Goal: Task Accomplishment & Management: Manage account settings

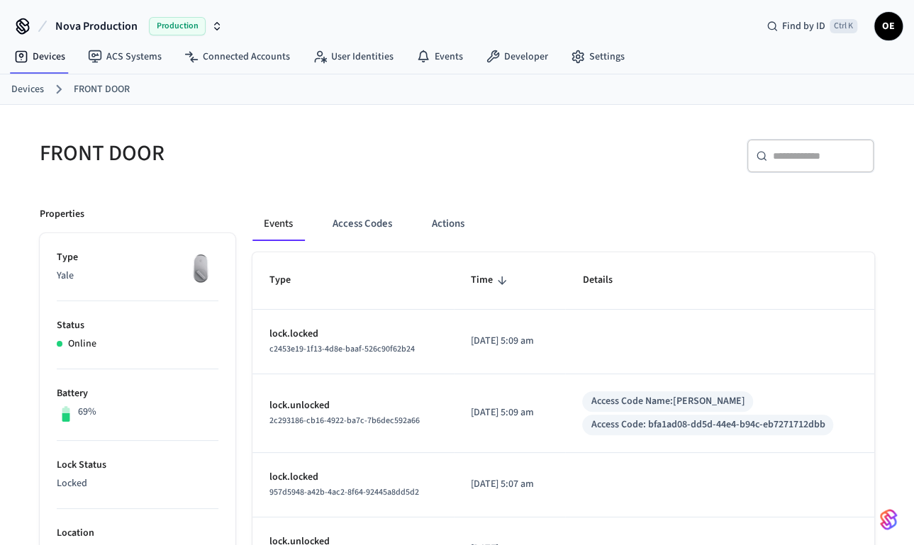
click at [405, 220] on div "Events Access Codes Actions" at bounding box center [563, 224] width 622 height 34
click at [382, 215] on button "Access Codes" at bounding box center [362, 224] width 82 height 34
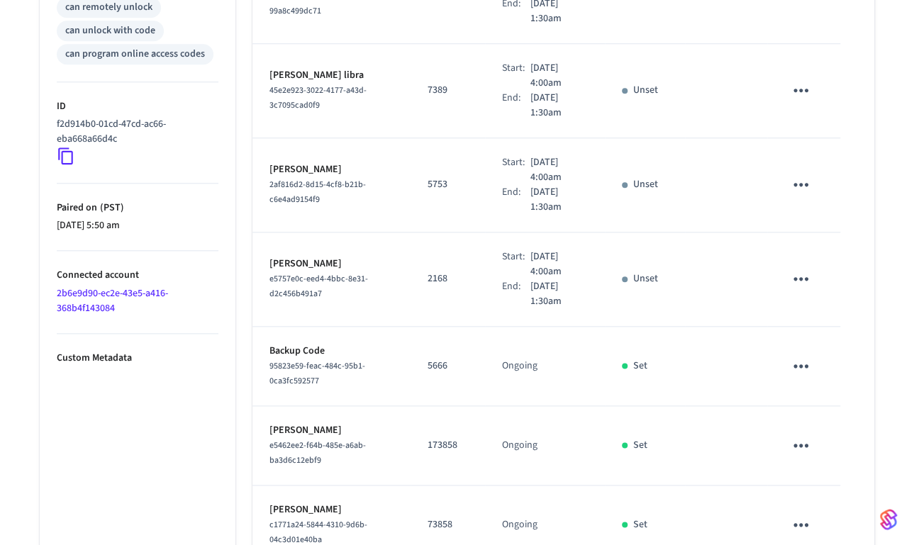
scroll to position [727, 0]
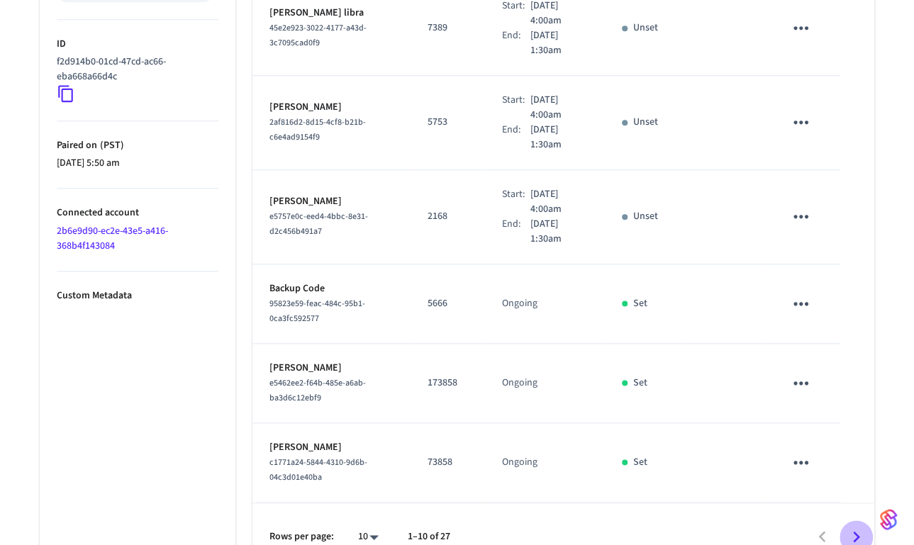
click at [855, 526] on icon "Go to next page" at bounding box center [856, 537] width 22 height 22
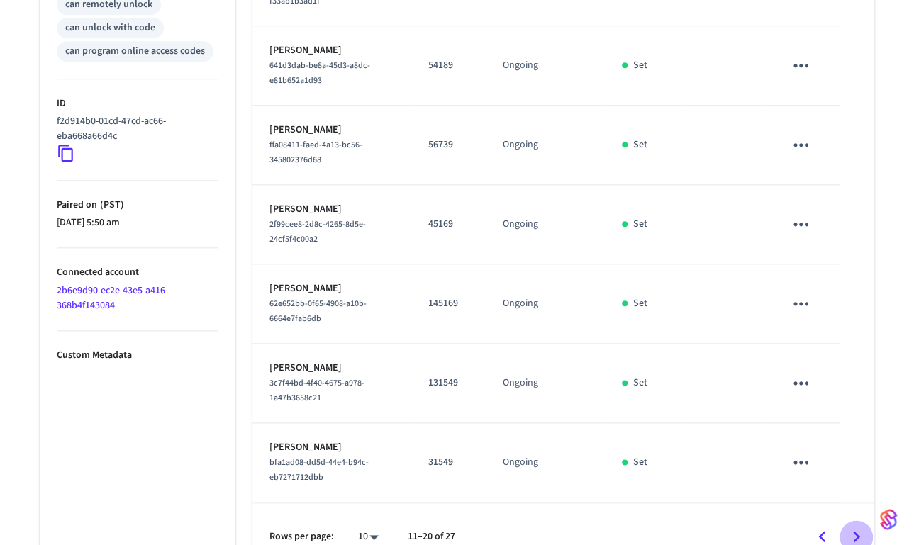
click at [858, 526] on icon "Go to next page" at bounding box center [856, 537] width 22 height 22
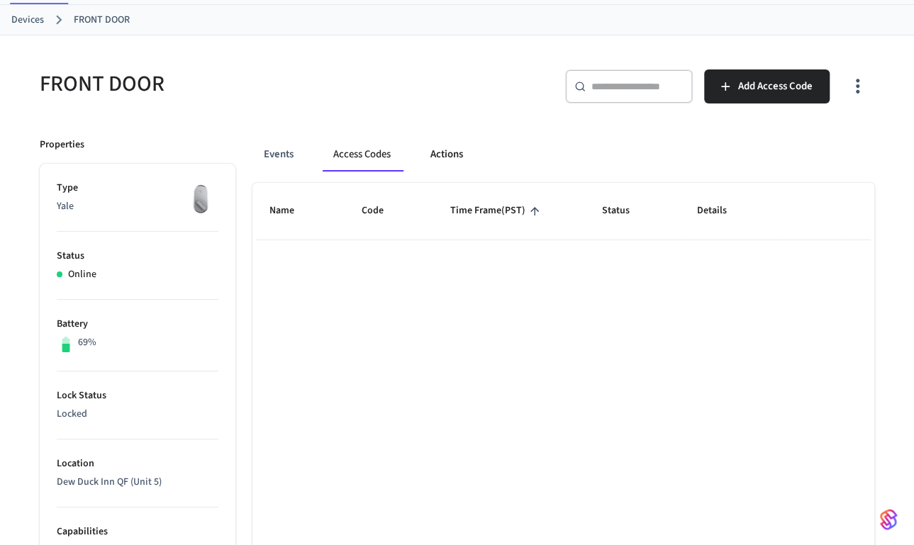
scroll to position [0, 0]
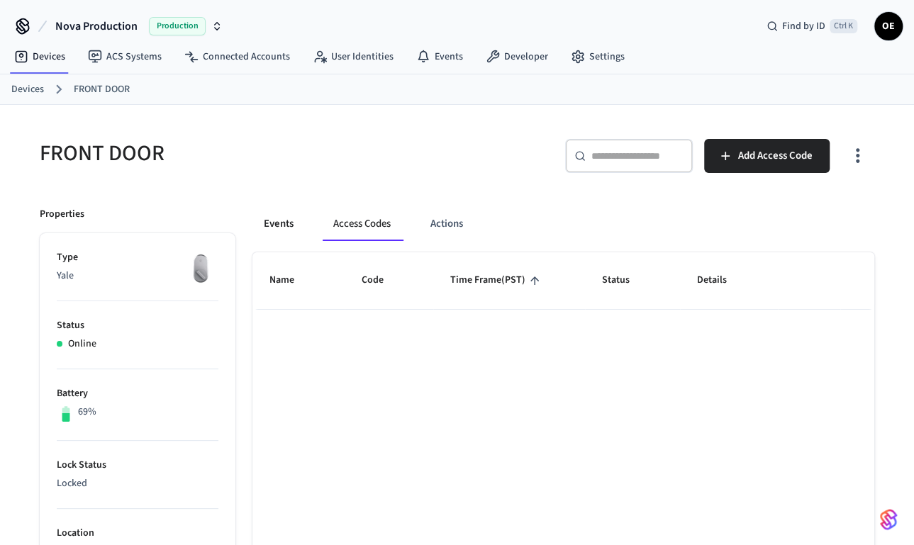
click at [286, 220] on button "Events" at bounding box center [278, 224] width 52 height 34
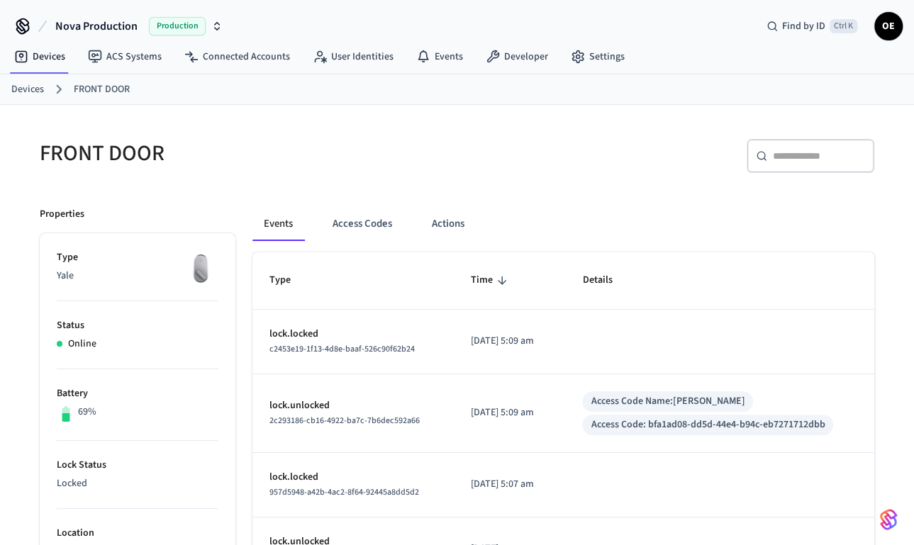
click at [375, 232] on button "Access Codes" at bounding box center [362, 224] width 82 height 34
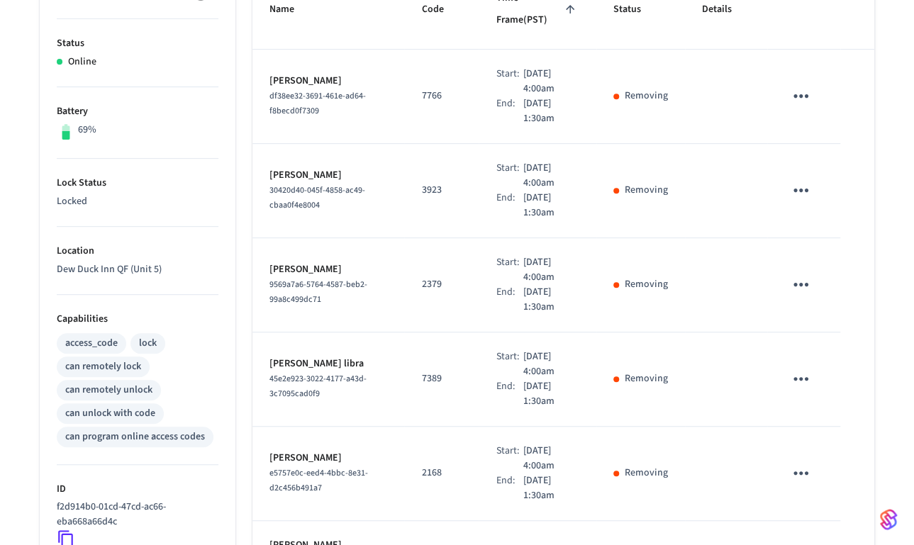
scroll to position [272, 0]
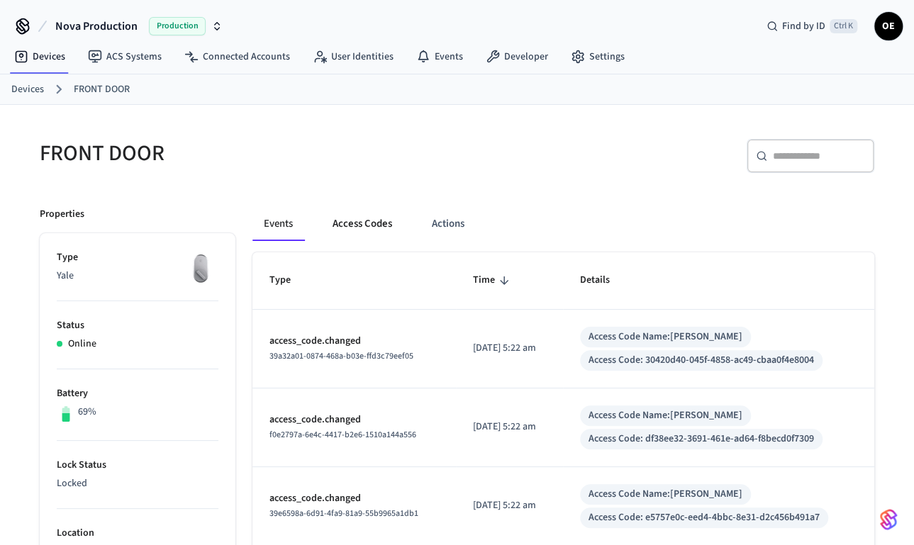
click at [391, 216] on button "Access Codes" at bounding box center [362, 224] width 82 height 34
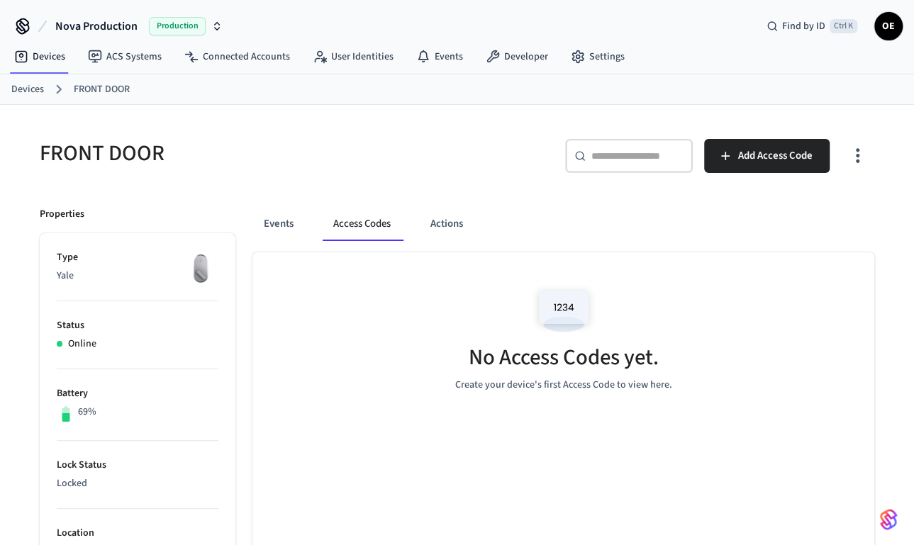
click at [274, 217] on button "Events" at bounding box center [278, 224] width 52 height 34
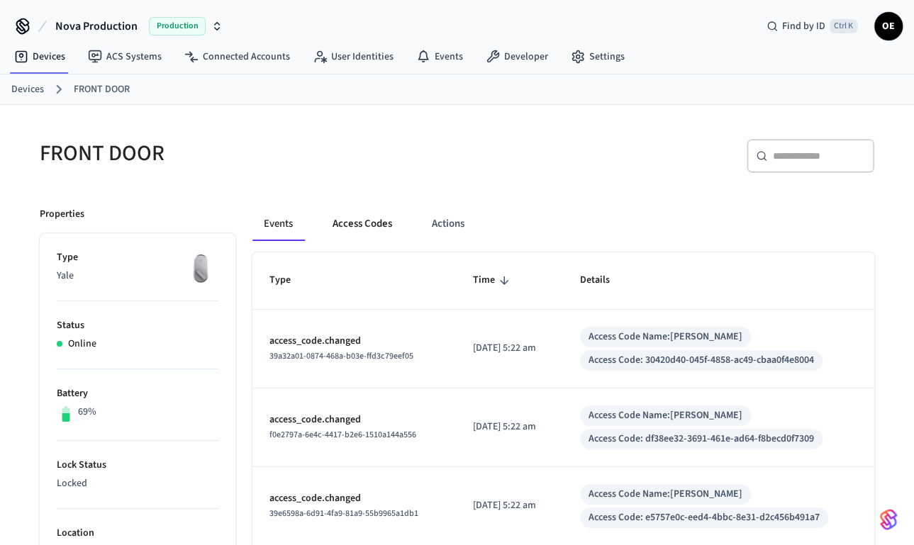
click at [363, 219] on button "Access Codes" at bounding box center [362, 224] width 82 height 34
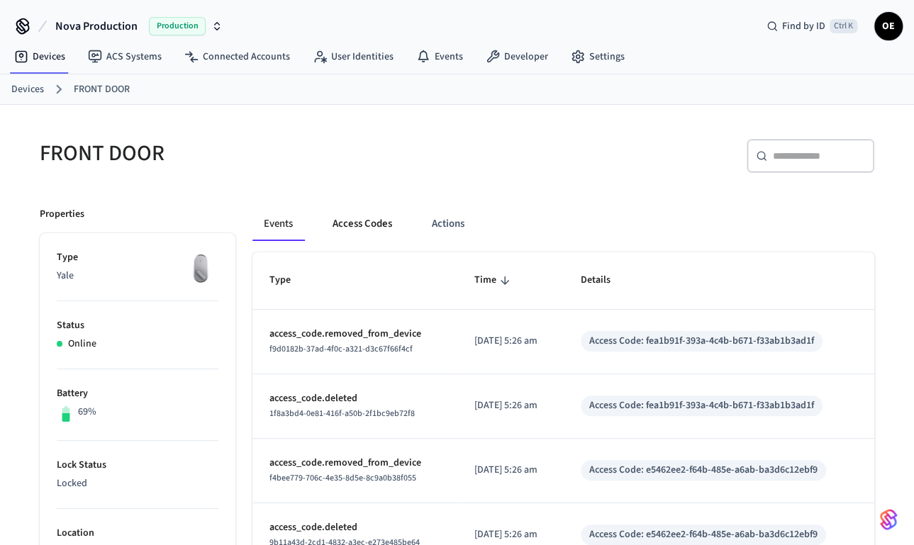
click at [370, 225] on button "Access Codes" at bounding box center [362, 224] width 82 height 34
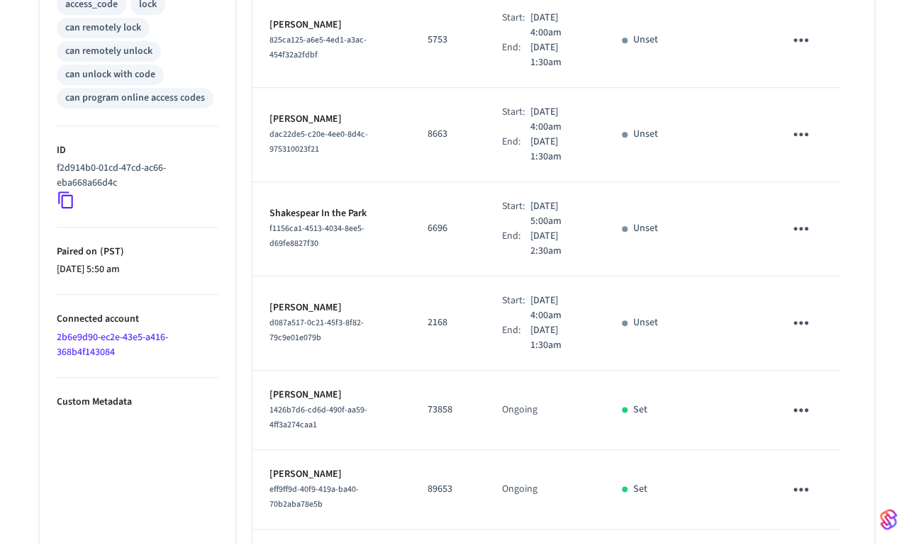
scroll to position [727, 0]
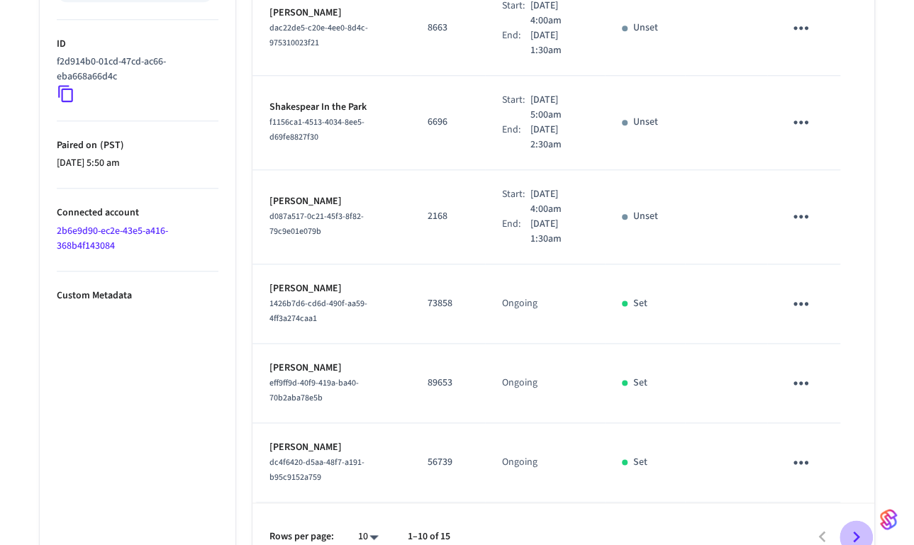
click at [860, 526] on icon "Go to next page" at bounding box center [856, 537] width 22 height 22
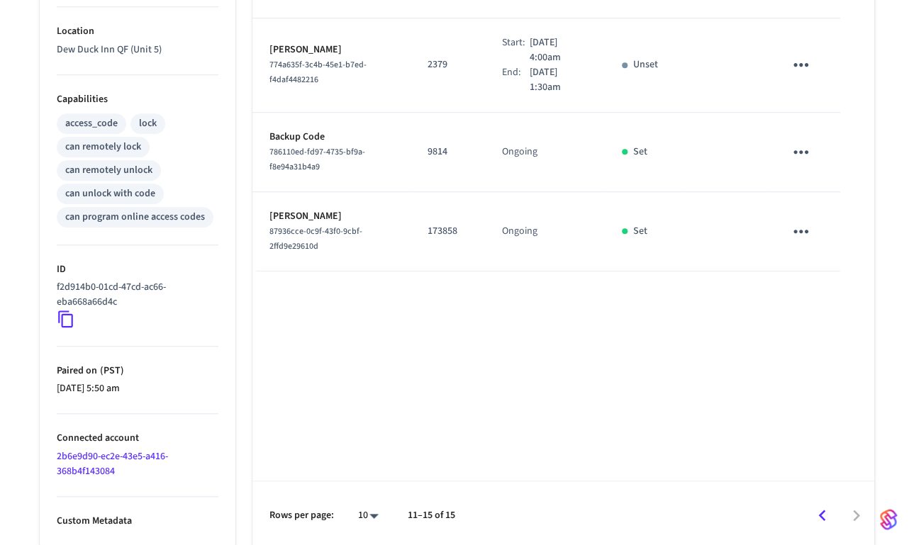
scroll to position [503, 0]
click at [819, 514] on icon "Go to previous page" at bounding box center [822, 515] width 22 height 22
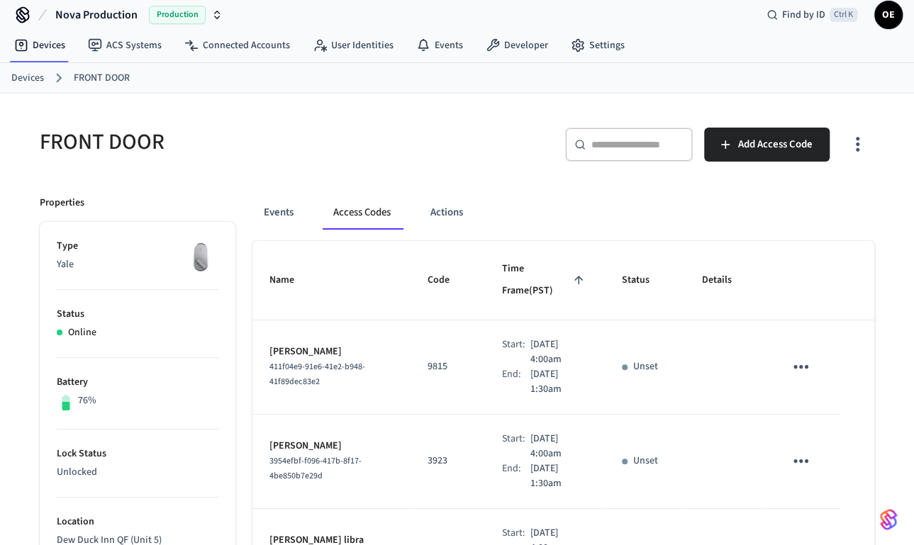
scroll to position [0, 0]
